Goal: Task Accomplishment & Management: Complete application form

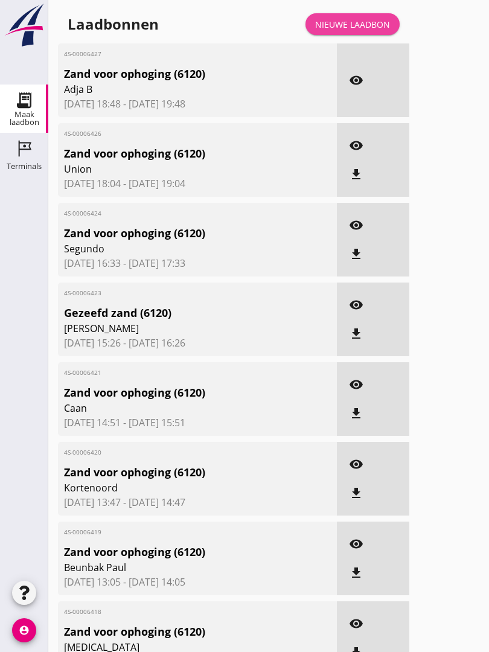
click at [355, 26] on link "Nieuwe laadbon" at bounding box center [352, 24] width 94 height 22
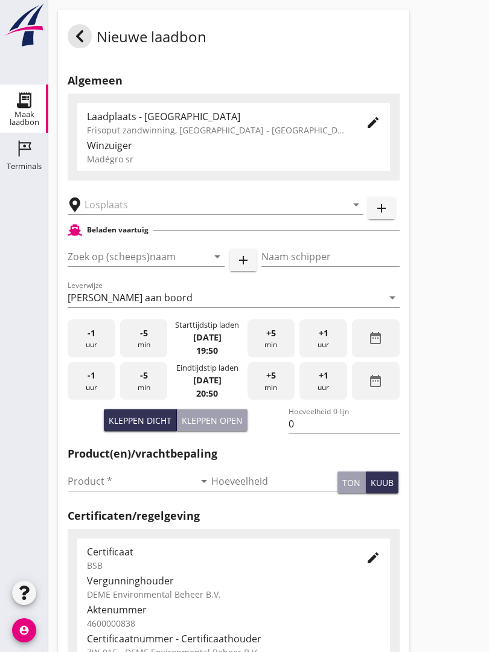
click at [164, 212] on input "text" at bounding box center [207, 204] width 245 height 19
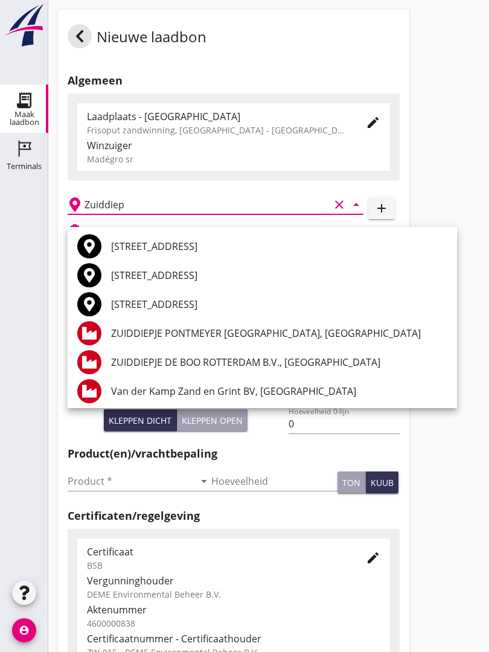
click at [150, 244] on div "[STREET_ADDRESS]" at bounding box center [279, 246] width 336 height 14
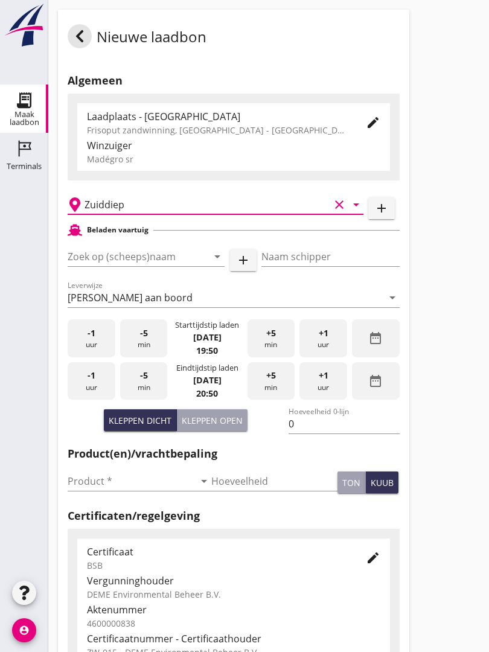
type input "[STREET_ADDRESS]"
click at [161, 265] on input "Zoek op (scheeps)naam" at bounding box center [129, 256] width 123 height 19
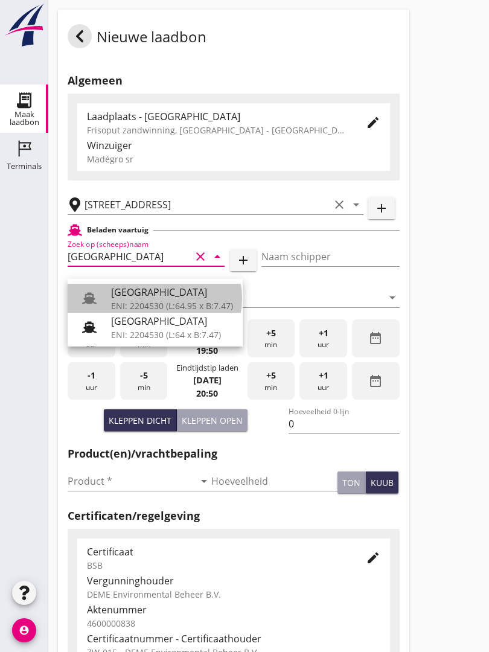
click at [152, 286] on div "[GEOGRAPHIC_DATA]" at bounding box center [172, 292] width 122 height 14
type input "[GEOGRAPHIC_DATA]"
type input "Ko Hoeve"
type input "467"
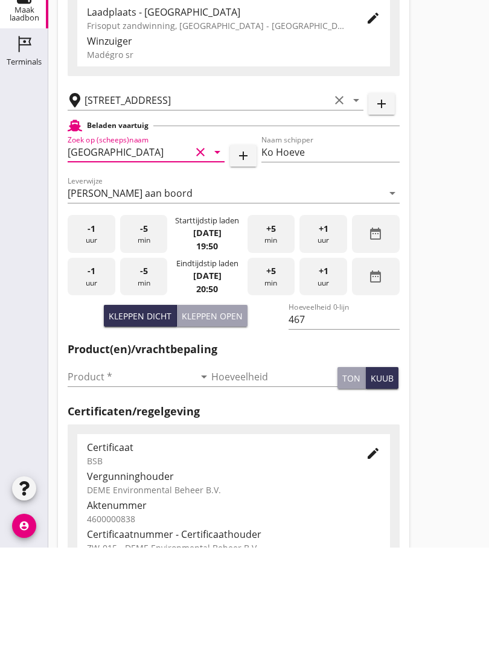
click at [99, 471] on input "Product *" at bounding box center [131, 480] width 127 height 19
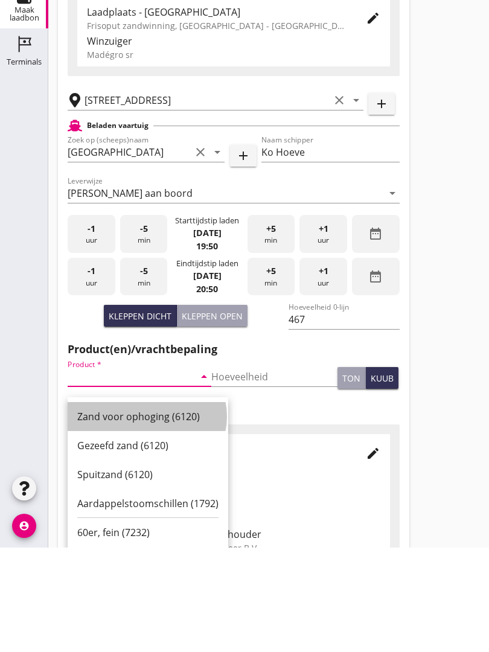
click at [152, 514] on div "Zand voor ophoging (6120)" at bounding box center [147, 521] width 141 height 14
type input "Zand voor ophoging (6120)"
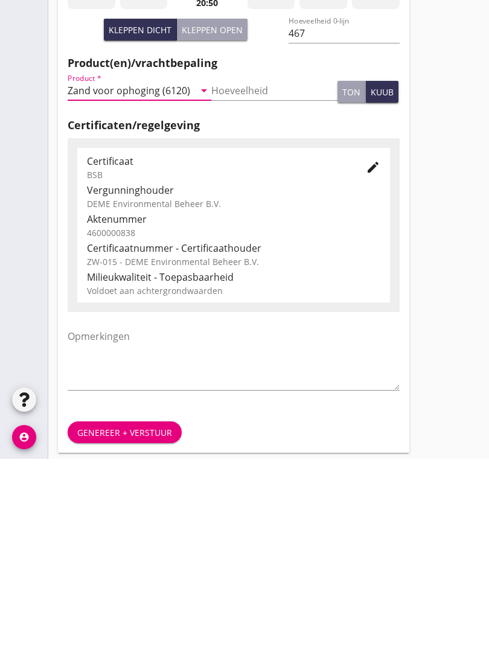
scroll to position [211, 0]
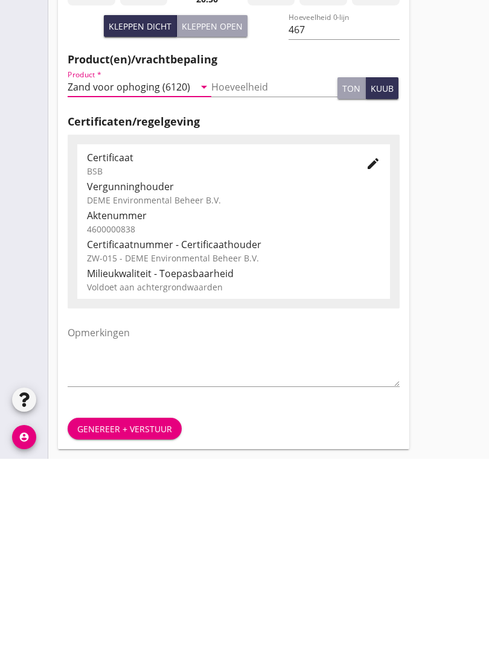
click at [128, 611] on button "Genereer + verstuur" at bounding box center [125, 622] width 114 height 22
